Goal: Book appointment/travel/reservation

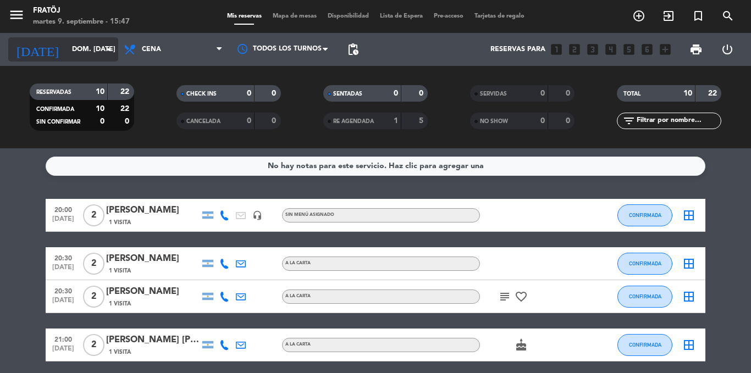
click at [58, 39] on div "[DATE] dom. [DATE] arrow_drop_down" at bounding box center [63, 49] width 110 height 24
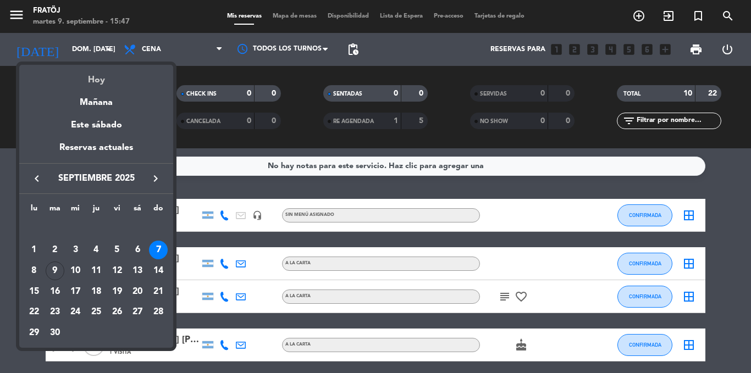
click at [95, 75] on div "Hoy" at bounding box center [96, 76] width 154 height 23
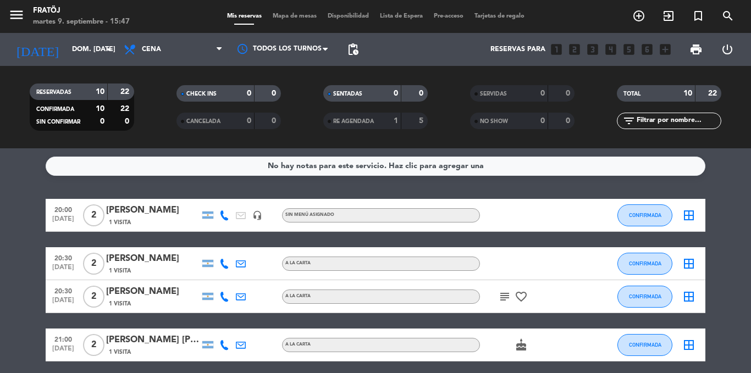
type input "[DATE] sep."
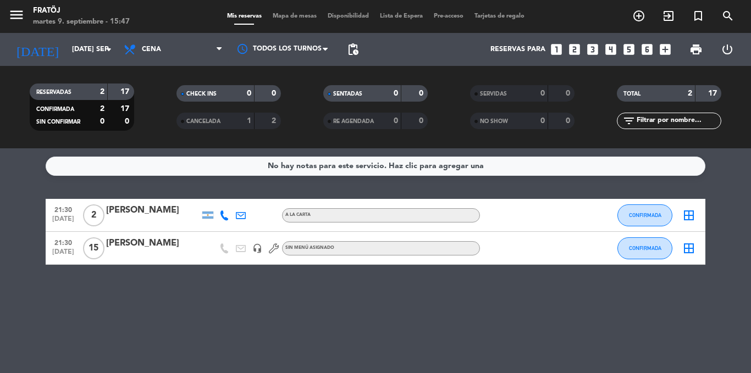
click at [575, 51] on icon "looks_two" at bounding box center [574, 49] width 14 height 14
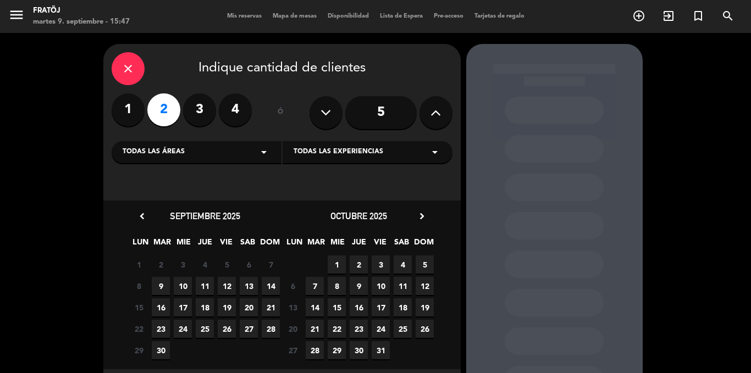
click at [168, 292] on span "9" at bounding box center [161, 286] width 18 height 18
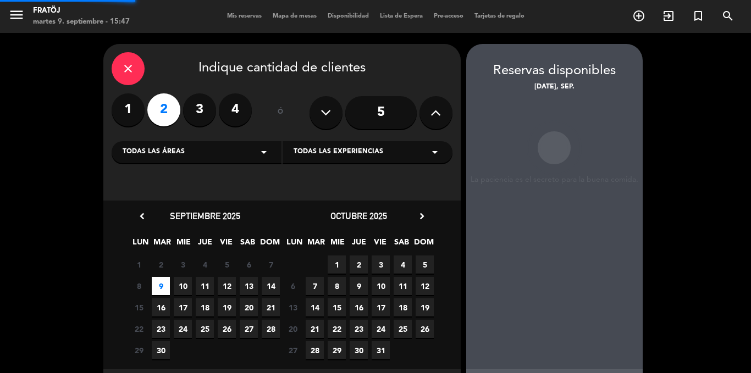
scroll to position [44, 0]
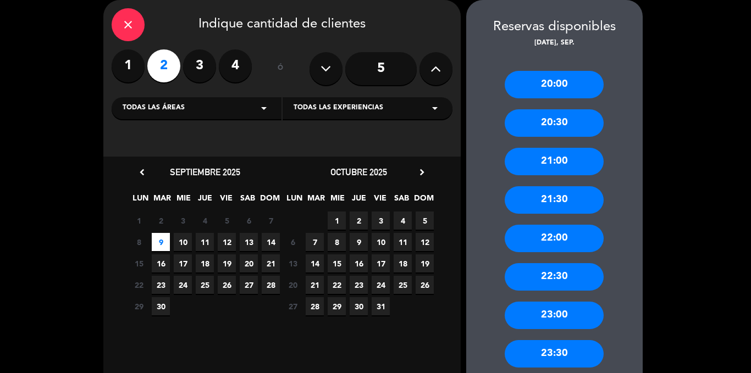
click at [564, 206] on div "21:30" at bounding box center [554, 199] width 99 height 27
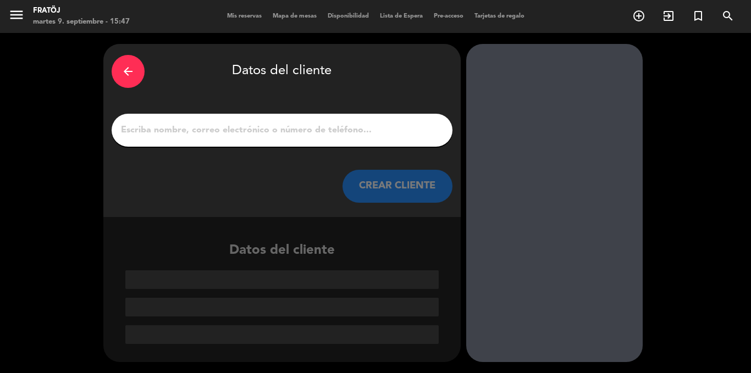
click at [362, 138] on input "1" at bounding box center [282, 130] width 324 height 15
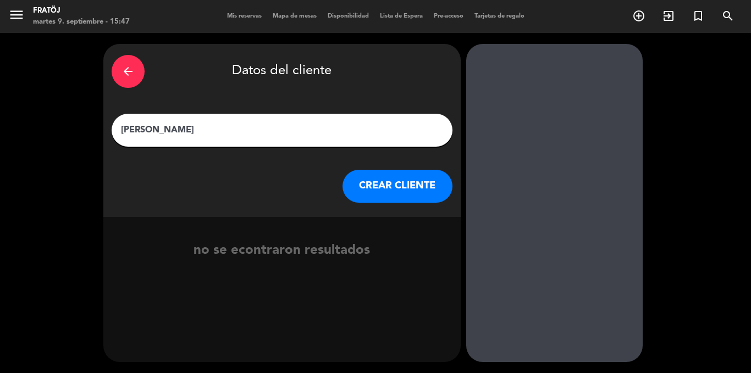
click at [158, 131] on input "[PERSON_NAME]" at bounding box center [282, 130] width 324 height 15
type input "[PERSON_NAME]"
click at [426, 219] on div "no se econtraron resultados" at bounding box center [281, 239] width 357 height 45
click at [400, 201] on button "CREAR CLIENTE" at bounding box center [398, 186] width 110 height 33
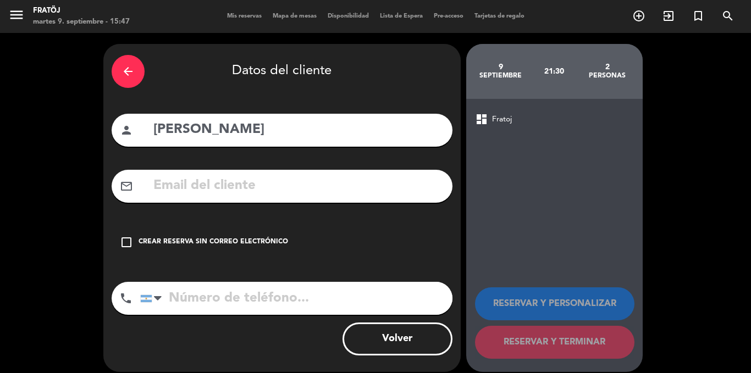
click at [310, 239] on div "check_box_outline_blank Crear reserva sin correo electrónico" at bounding box center [282, 242] width 341 height 33
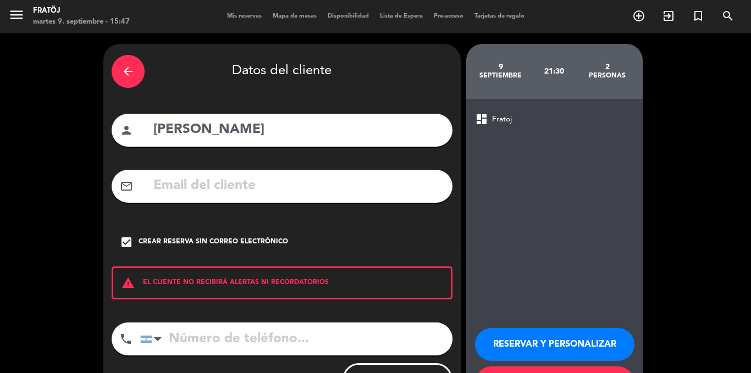
click at [313, 354] on input "tel" at bounding box center [296, 339] width 312 height 33
click at [324, 330] on input "tel" at bounding box center [296, 339] width 312 height 33
type input "1158390967"
click at [483, 341] on button "RESERVAR Y PERSONALIZAR" at bounding box center [554, 344] width 159 height 33
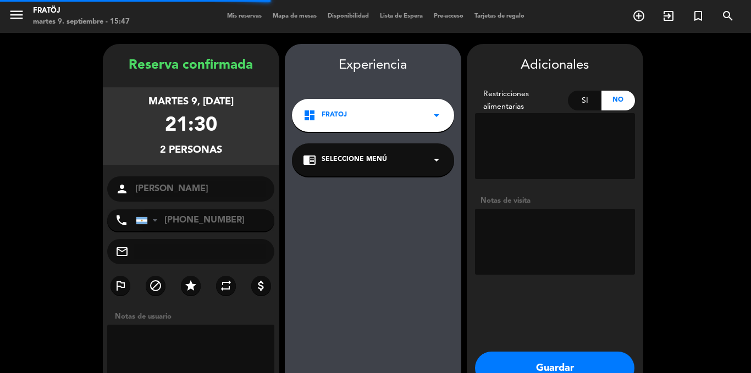
scroll to position [44, 0]
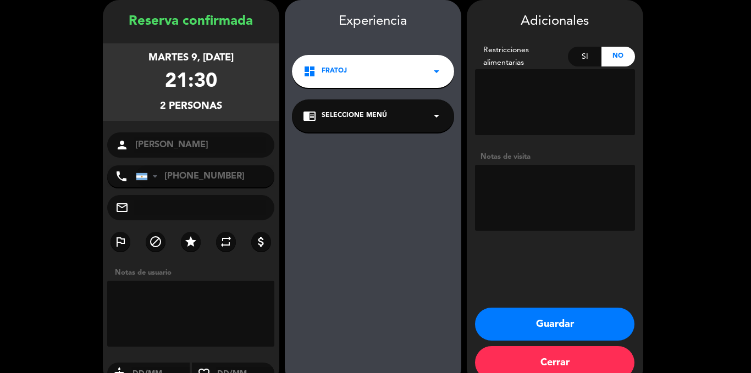
click at [614, 184] on textarea at bounding box center [555, 198] width 160 height 66
click at [611, 181] on textarea at bounding box center [555, 198] width 160 height 66
type textarea "EN BARRA"
click at [612, 319] on button "Guardar" at bounding box center [554, 324] width 159 height 33
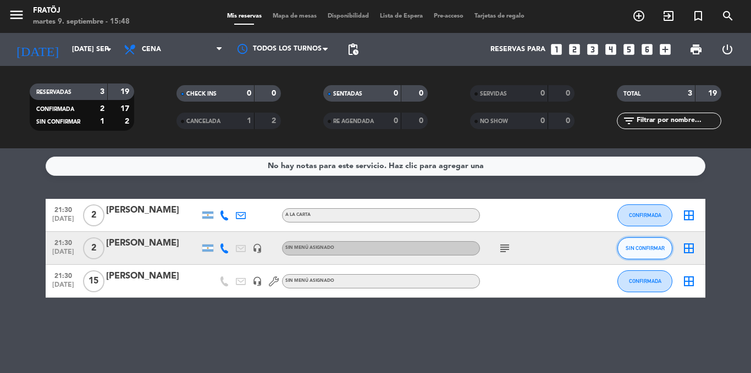
click at [666, 248] on button "SIN CONFIRMAR" at bounding box center [644, 249] width 55 height 22
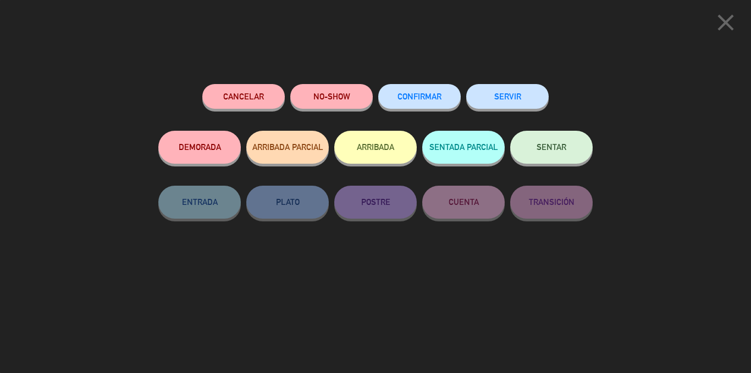
click at [439, 95] on span "CONFIRMAR" at bounding box center [420, 96] width 44 height 9
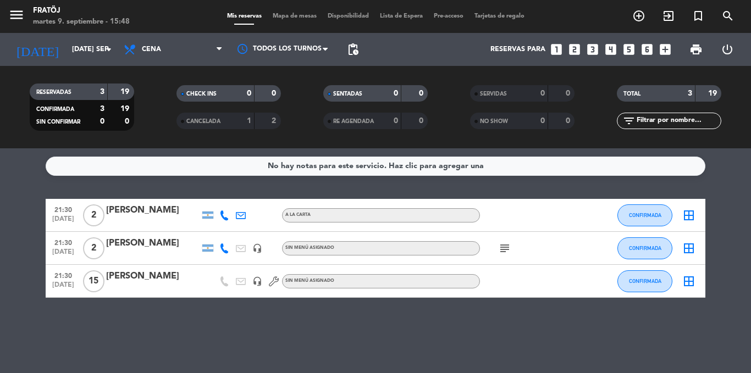
click at [135, 274] on div "[PERSON_NAME]" at bounding box center [152, 276] width 93 height 14
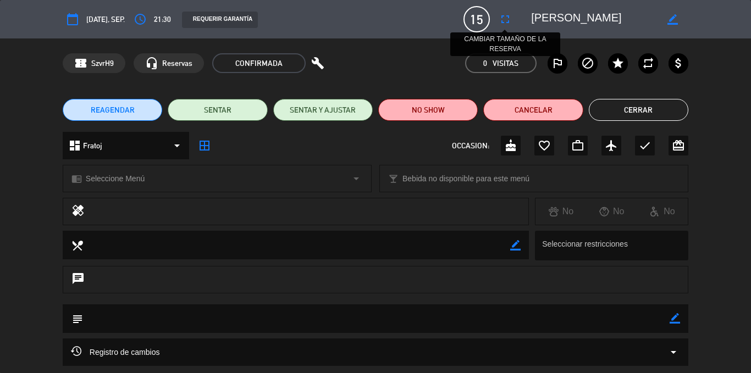
click at [505, 19] on icon "fullscreen" at bounding box center [505, 19] width 13 height 13
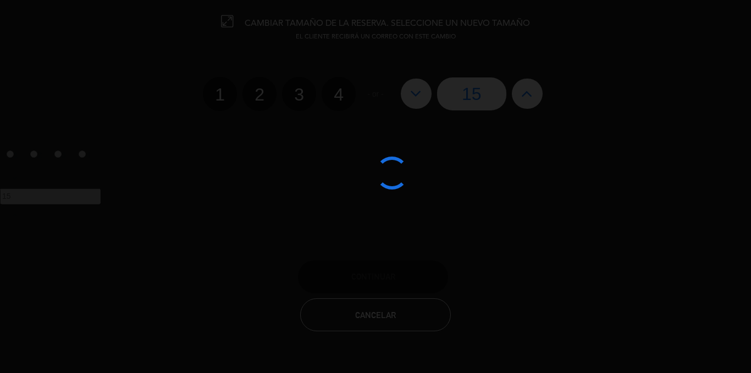
click at [535, 94] on div at bounding box center [375, 186] width 751 height 373
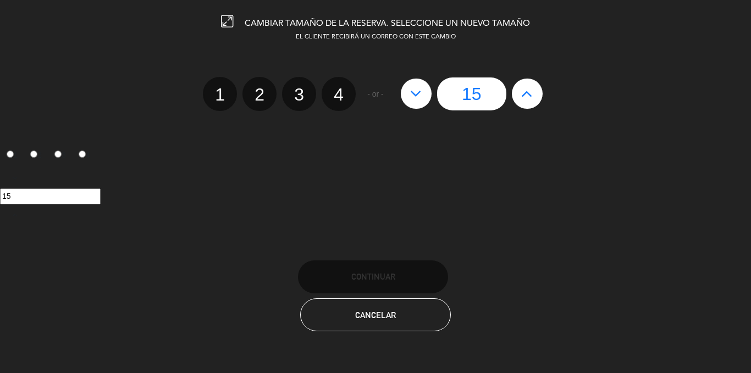
click at [526, 99] on icon at bounding box center [527, 94] width 12 height 18
type input "16"
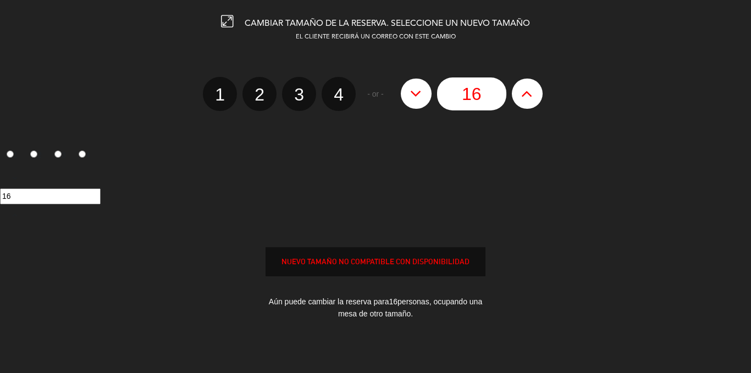
click at [526, 99] on icon at bounding box center [527, 94] width 12 height 18
type input "17"
click at [526, 99] on icon at bounding box center [527, 94] width 12 height 18
type input "18"
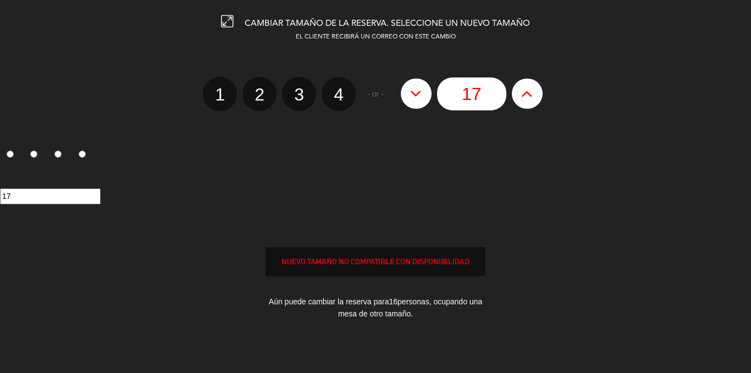
type input "18"
click at [526, 99] on icon at bounding box center [527, 94] width 12 height 18
type input "19"
click at [526, 99] on icon at bounding box center [527, 94] width 12 height 18
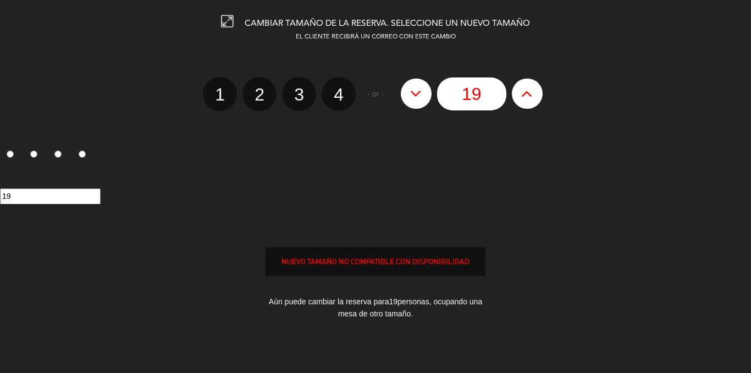
type input "20"
click at [526, 99] on icon at bounding box center [527, 94] width 12 height 18
type input "21"
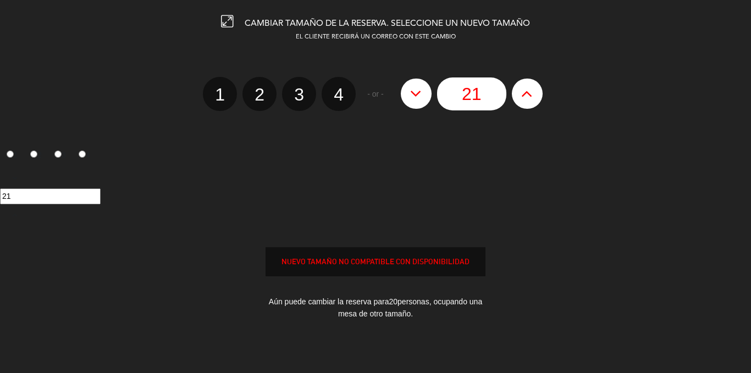
click at [526, 99] on icon at bounding box center [527, 94] width 12 height 18
type input "22"
click at [429, 95] on button at bounding box center [416, 94] width 31 height 30
type input "21"
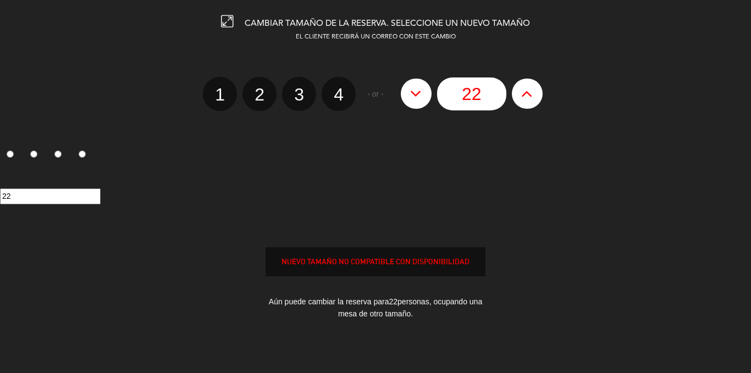
type input "21"
click at [429, 95] on button at bounding box center [416, 94] width 31 height 30
type input "20"
click at [223, 20] on icon at bounding box center [227, 21] width 12 height 12
